Goal: Task Accomplishment & Management: Manage account settings

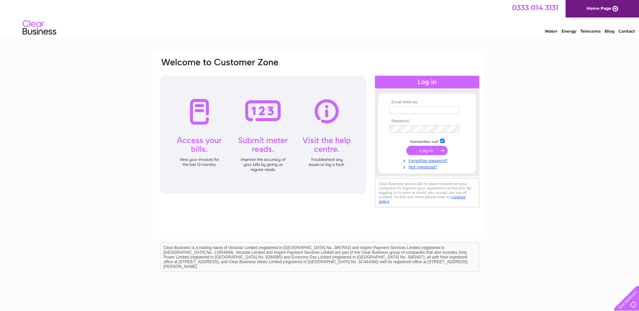
type input "[PERSON_NAME][EMAIL_ADDRESS][DOMAIN_NAME]"
click at [429, 149] on input "submit" at bounding box center [426, 150] width 41 height 9
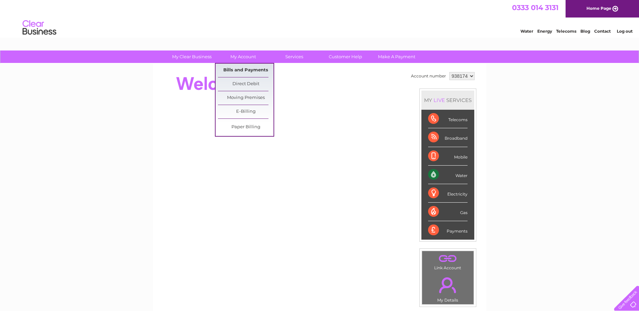
click at [248, 70] on link "Bills and Payments" at bounding box center [246, 70] width 56 height 13
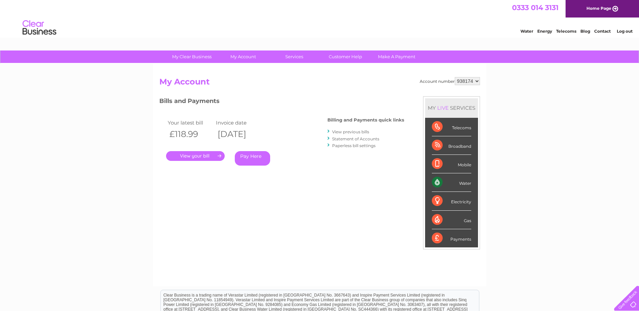
click at [200, 155] on link "." at bounding box center [195, 156] width 59 height 10
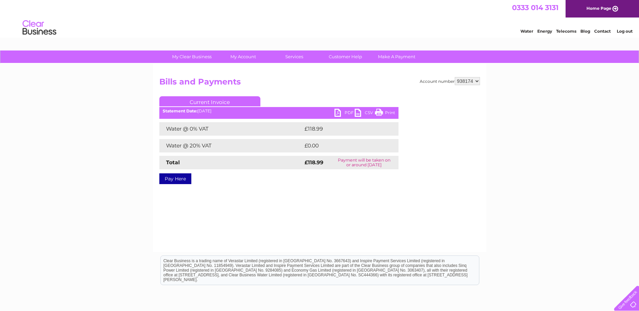
click at [341, 112] on link "PDF" at bounding box center [345, 114] width 20 height 10
